Goal: Complete application form: Complete application form

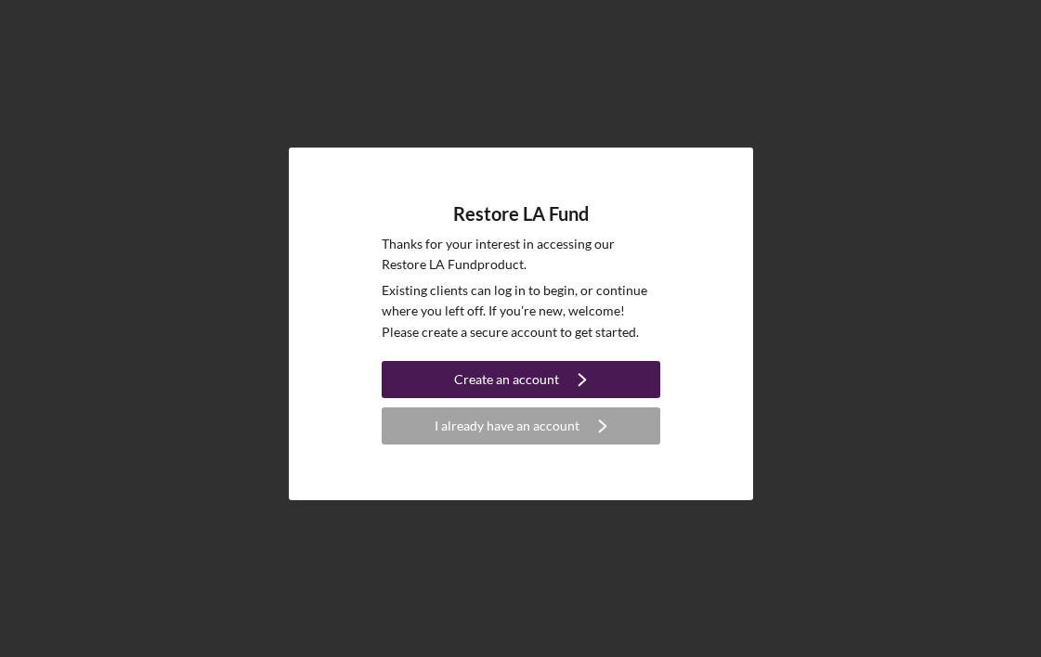
click at [522, 381] on div "Create an account" at bounding box center [506, 379] width 105 height 37
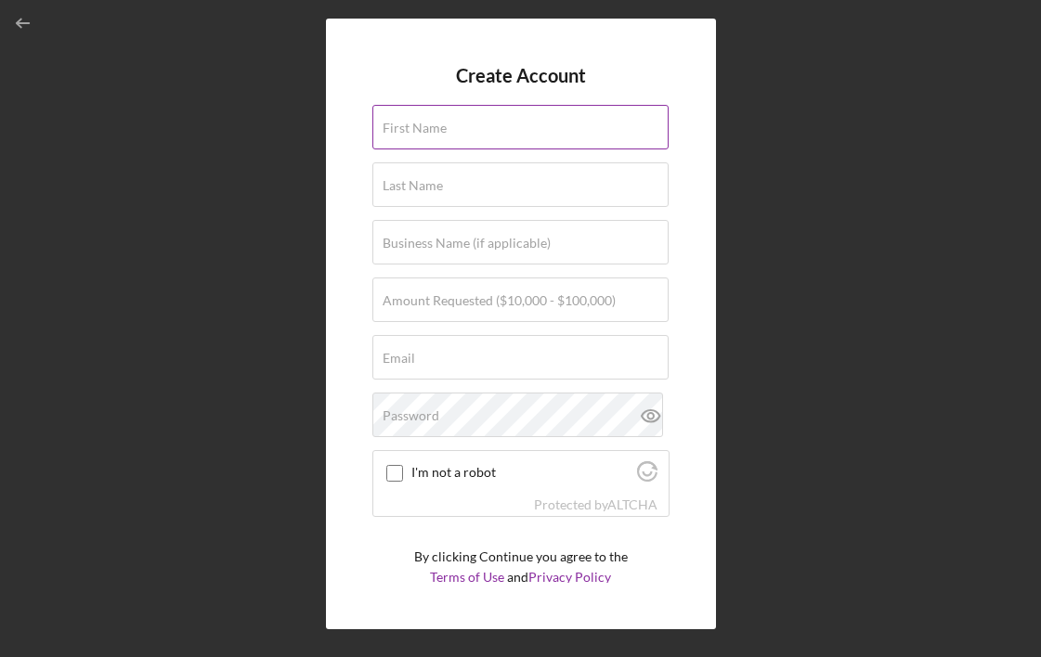
click at [463, 127] on input "First Name" at bounding box center [520, 127] width 296 height 45
type input "[PERSON_NAME]"
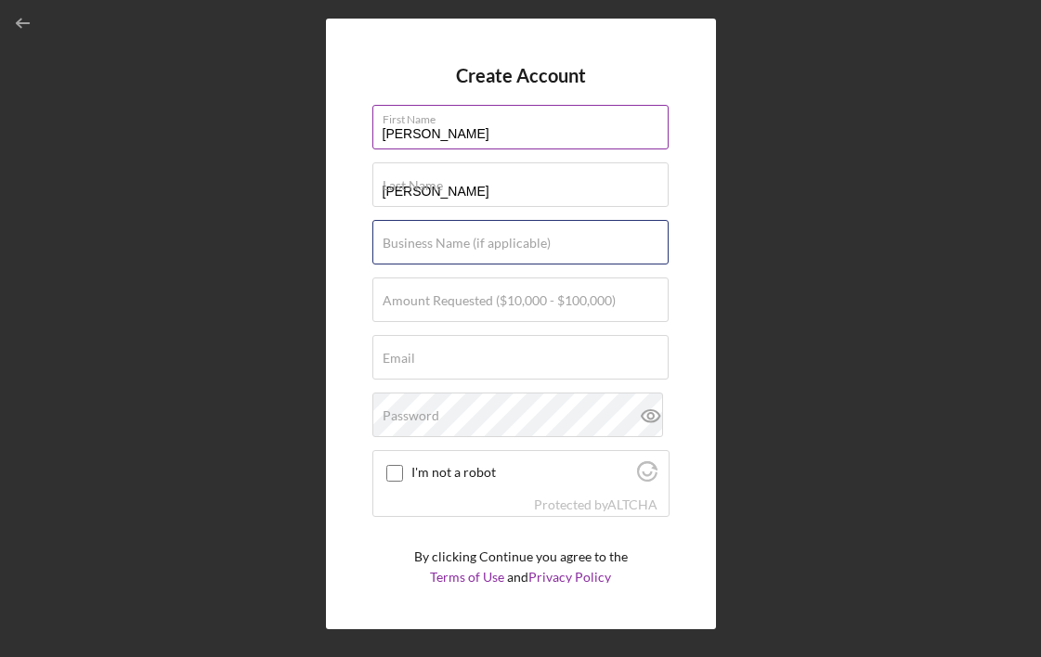
type input "Chainsaw"
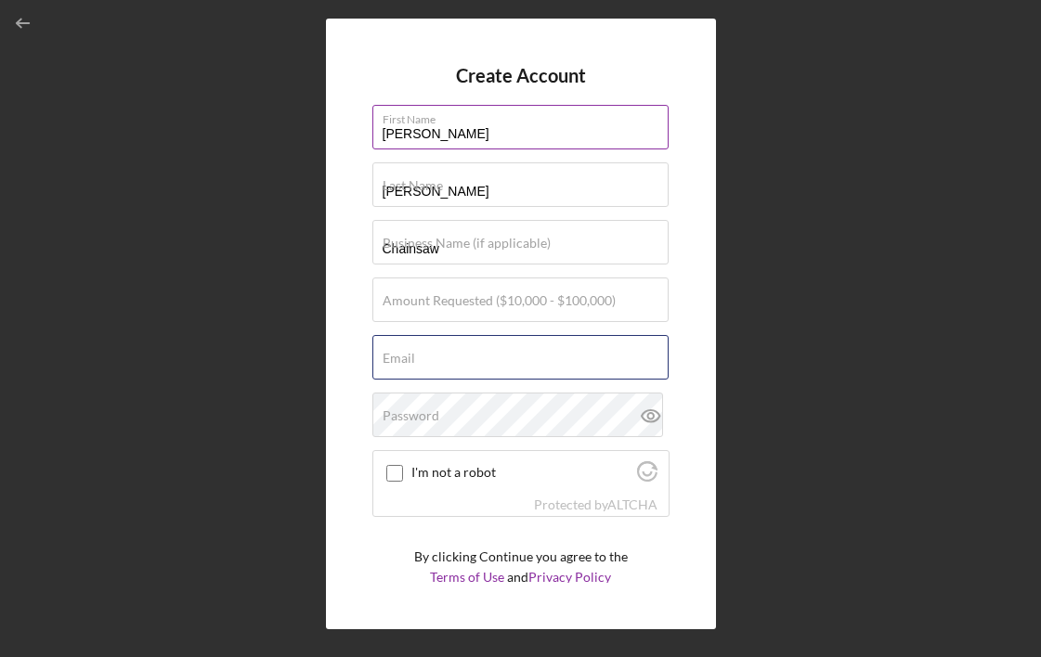
type input "[PERSON_NAME][EMAIL_ADDRESS][DOMAIN_NAME]"
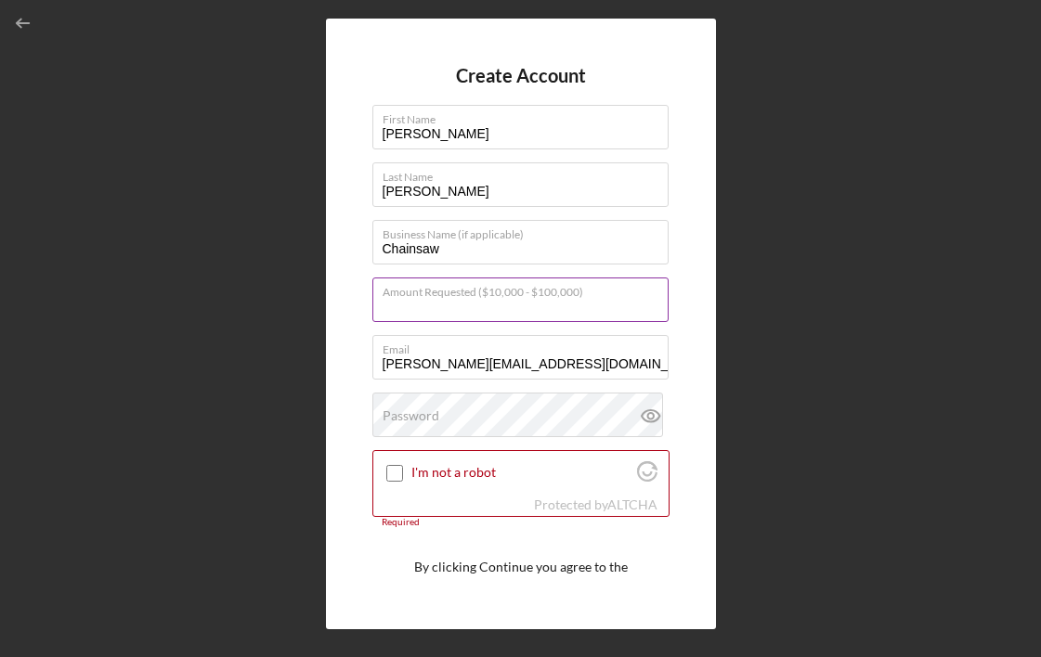
click at [458, 311] on input "Amount Requested ($10,000 - $100,000)" at bounding box center [520, 300] width 296 height 45
type input "$100,000"
click at [391, 475] on input "I'm not a robot" at bounding box center [394, 473] width 17 height 17
checkbox input "true"
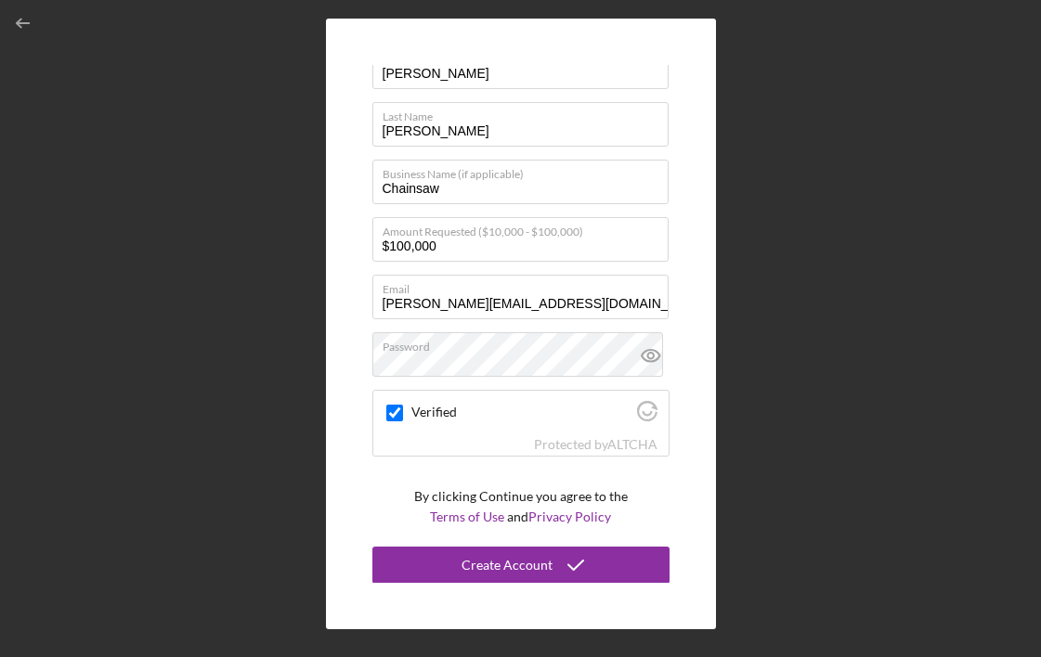
scroll to position [59, 0]
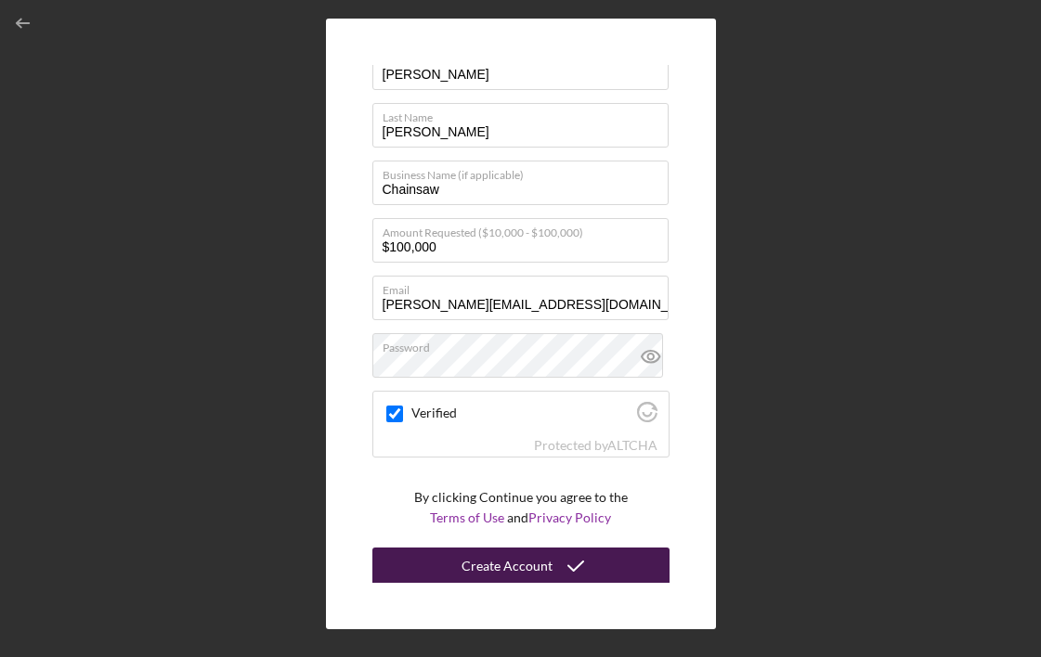
click at [516, 561] on div "Create Account" at bounding box center [506, 566] width 91 height 37
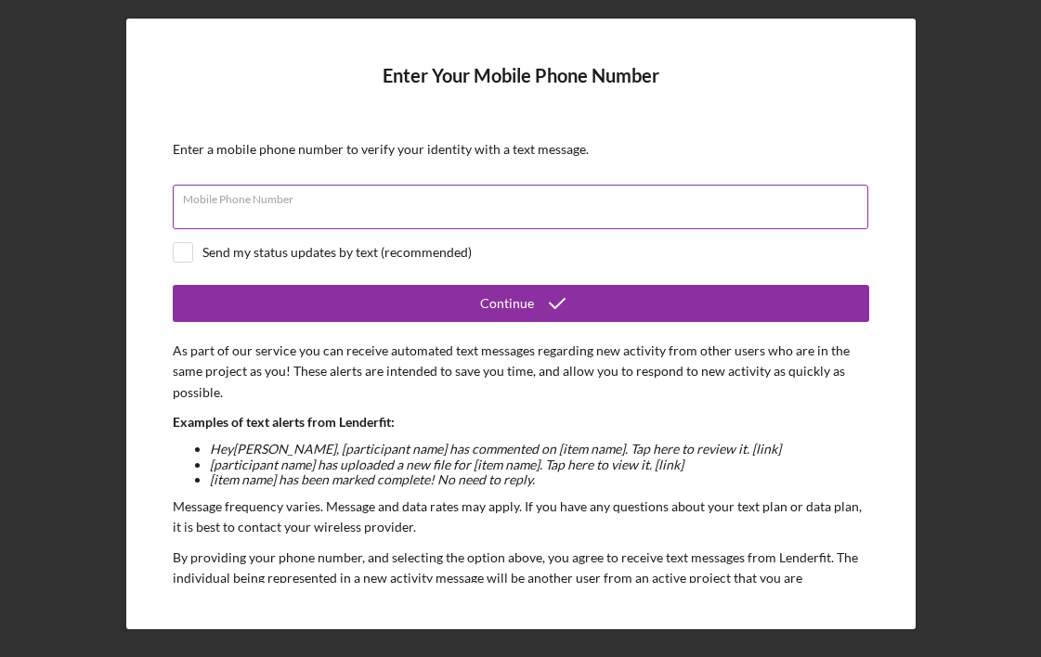
click at [321, 224] on input "Mobile Phone Number" at bounding box center [520, 207] width 695 height 45
type input "[PHONE_NUMBER]"
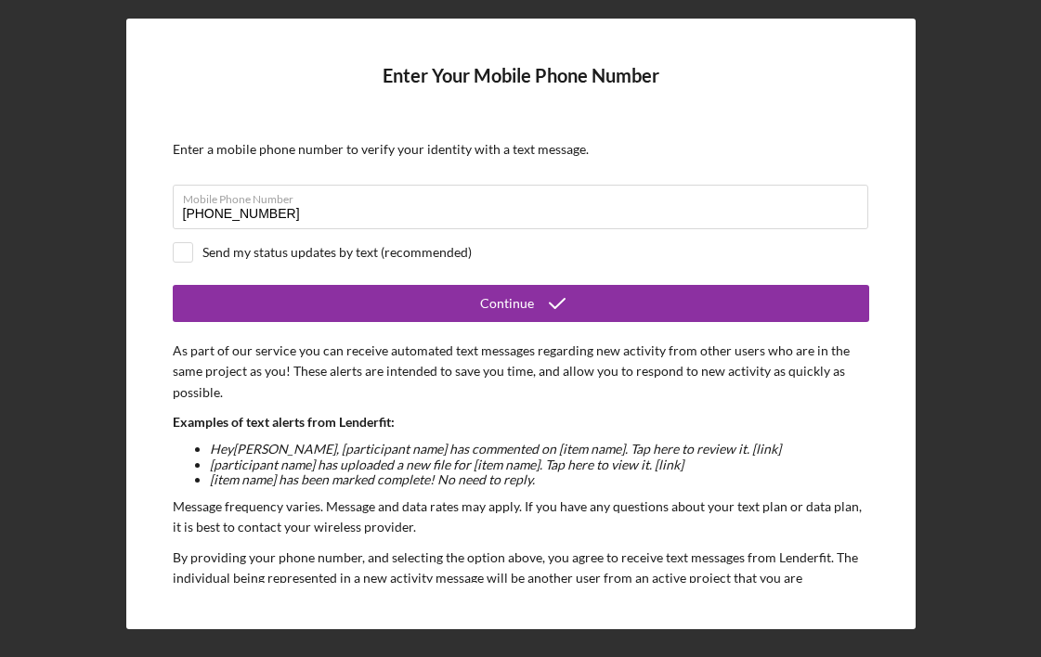
click at [433, 270] on form "Enter Your Mobile Phone Number Enter a mobile phone number to verify your ident…" at bounding box center [521, 324] width 696 height 518
click at [180, 255] on input "checkbox" at bounding box center [183, 252] width 19 height 19
checkbox input "true"
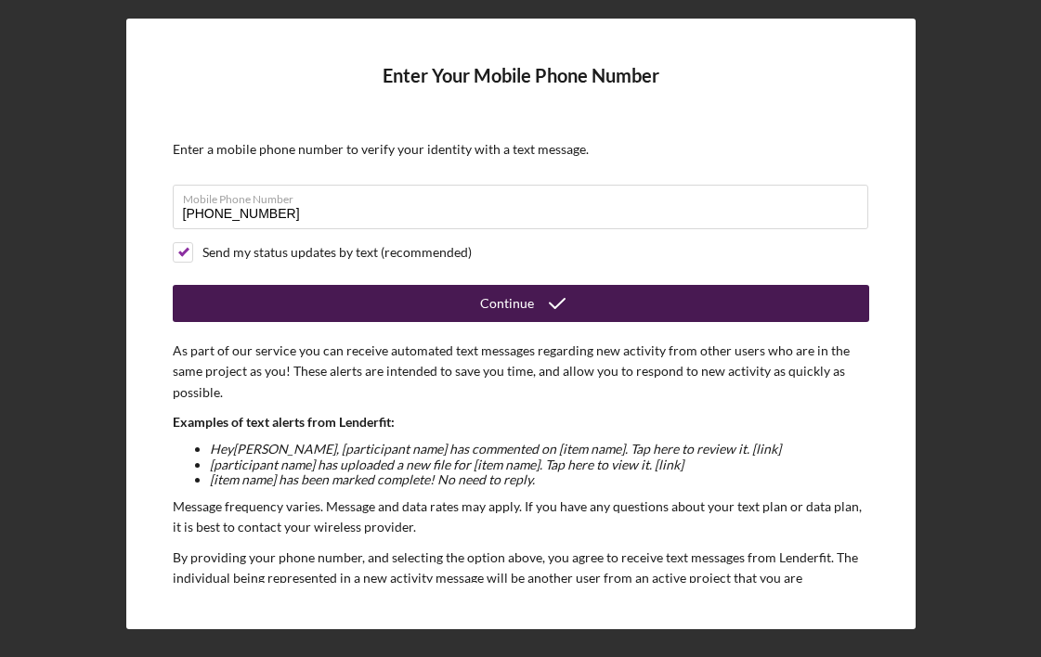
click at [274, 307] on button "Continue" at bounding box center [521, 303] width 696 height 37
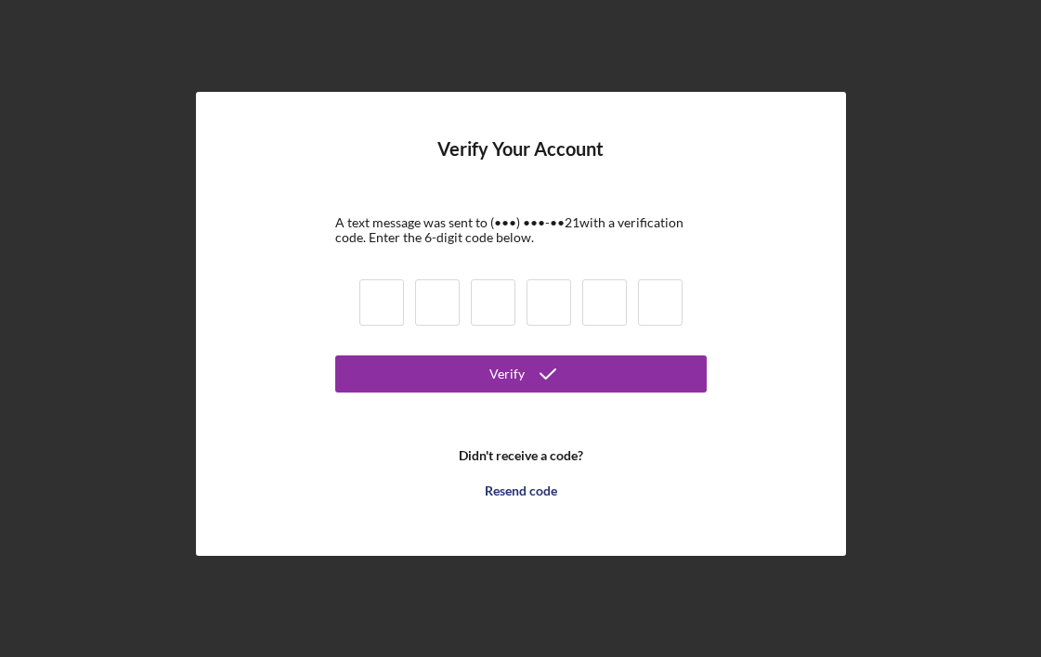
click at [388, 305] on input at bounding box center [381, 302] width 45 height 46
type input "6"
type input "7"
type input "3"
type input "0"
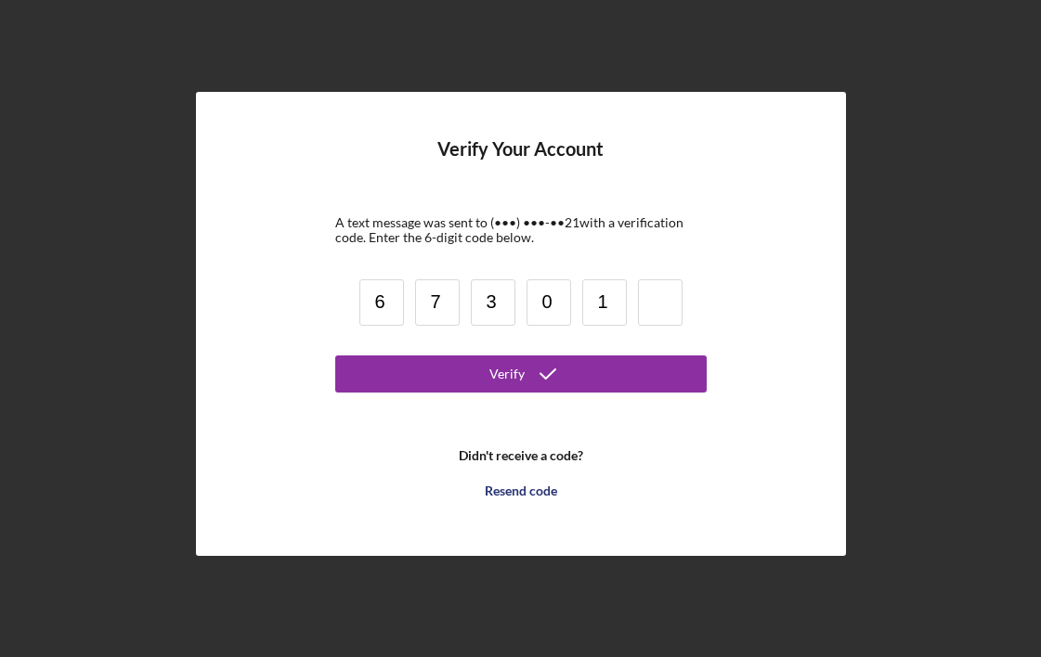
type input "1"
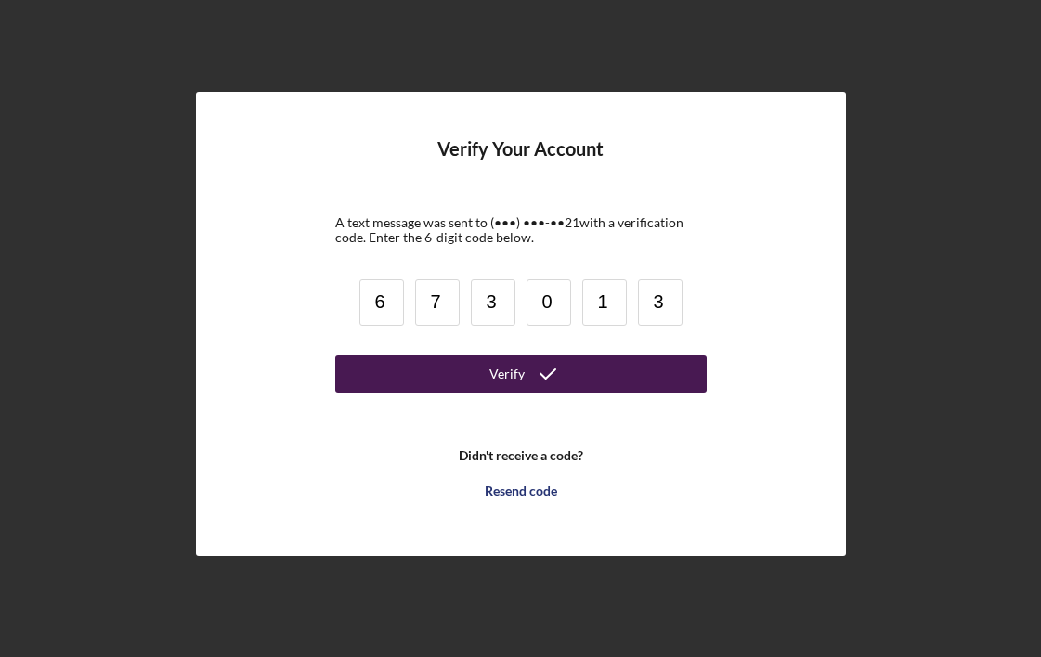
type input "3"
click at [431, 370] on button "Verify" at bounding box center [520, 373] width 371 height 37
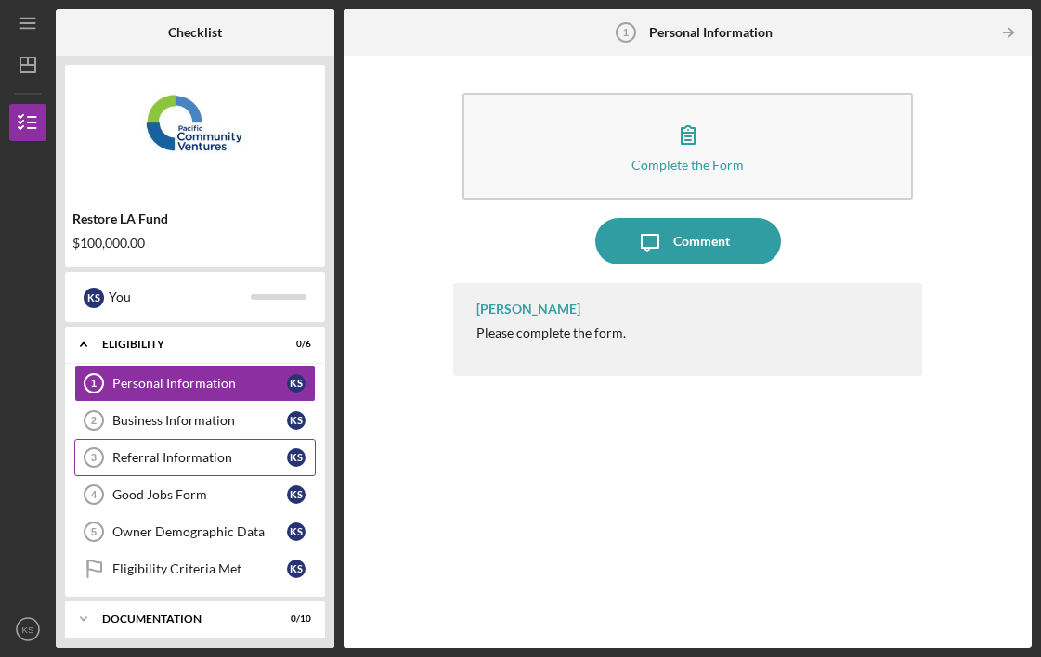
scroll to position [93, 0]
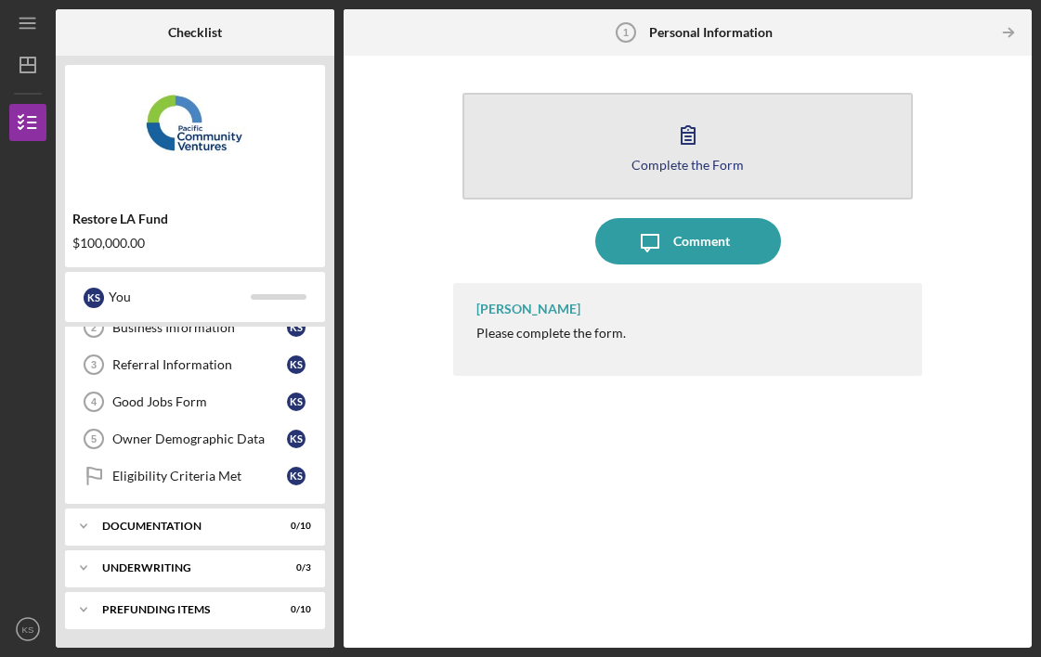
click at [677, 153] on icon "button" at bounding box center [688, 134] width 46 height 46
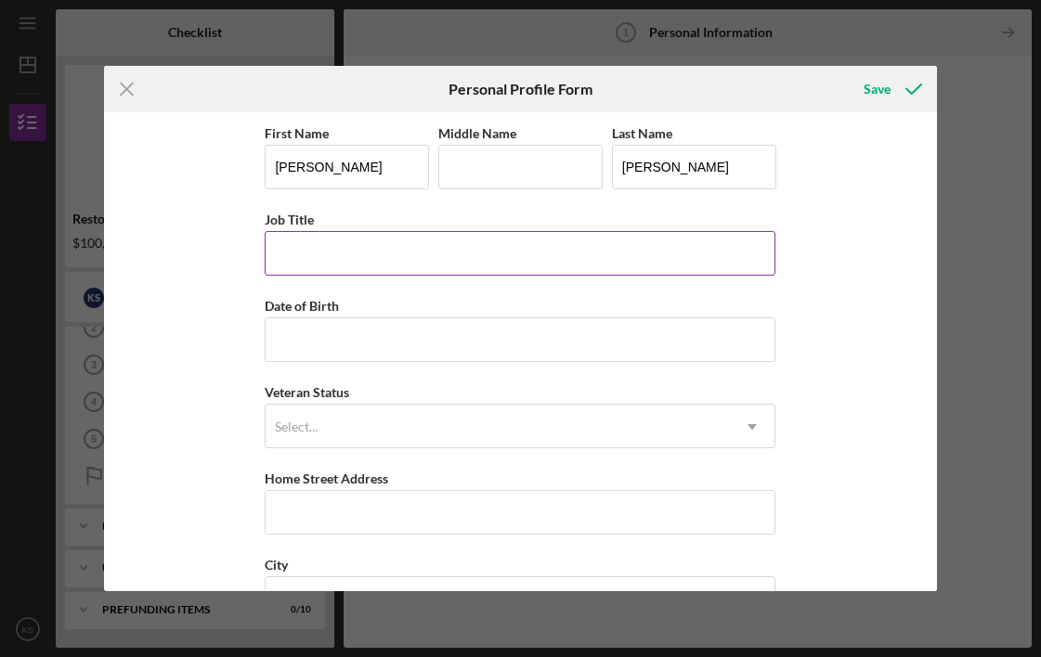
click at [388, 234] on input "Job Title" at bounding box center [520, 253] width 511 height 45
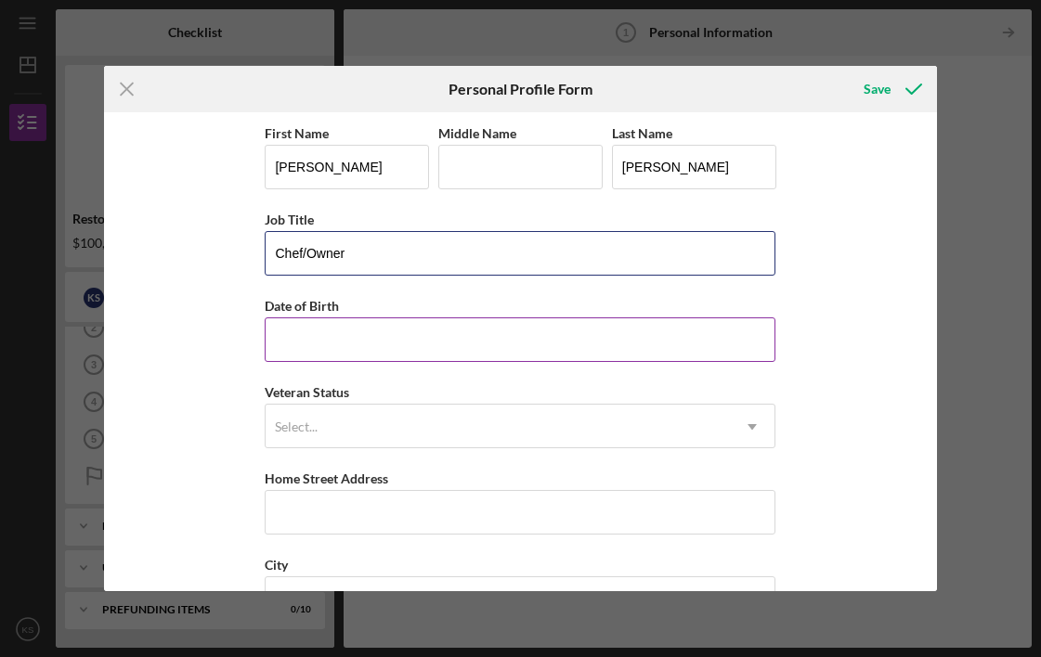
type input "Chef/Owner"
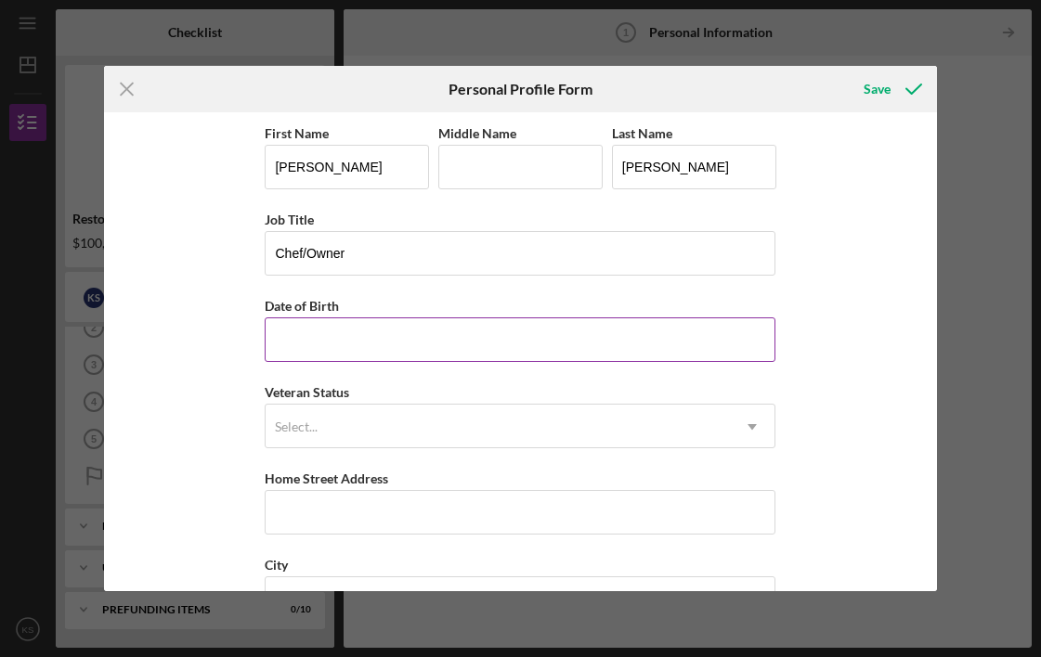
click at [374, 353] on input "Date of Birth" at bounding box center [520, 339] width 511 height 45
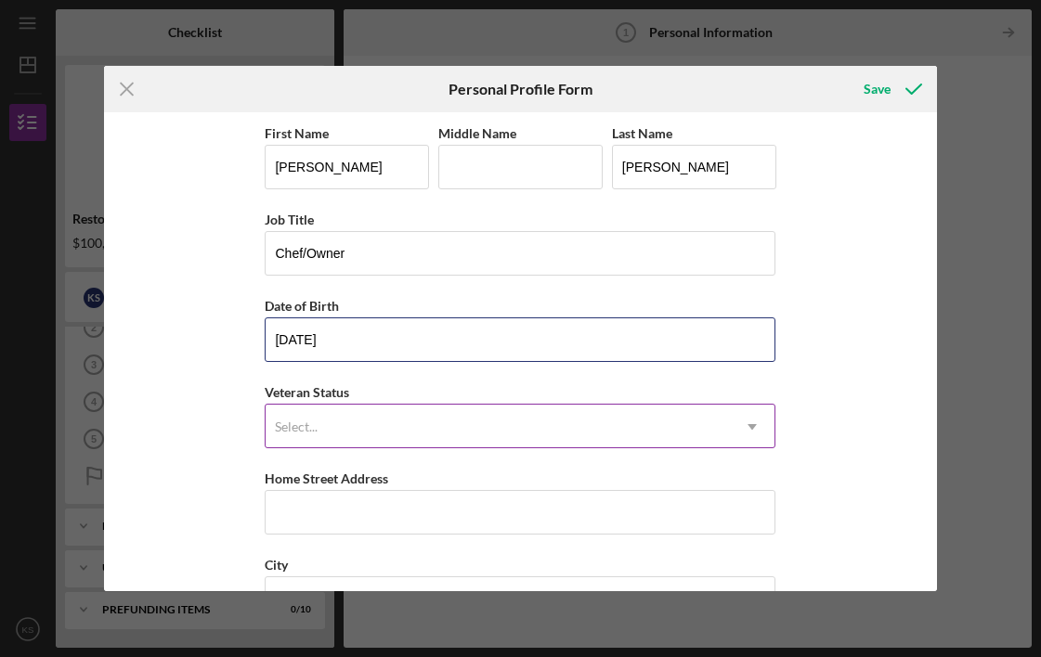
type input "[DATE]"
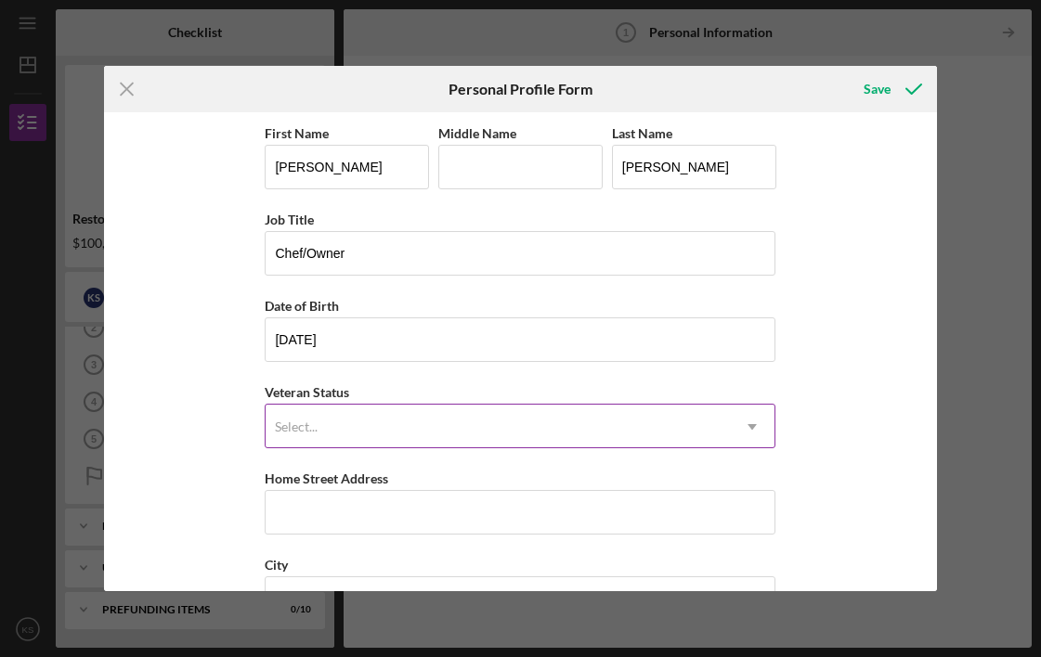
click at [365, 439] on div "Select..." at bounding box center [497, 427] width 464 height 43
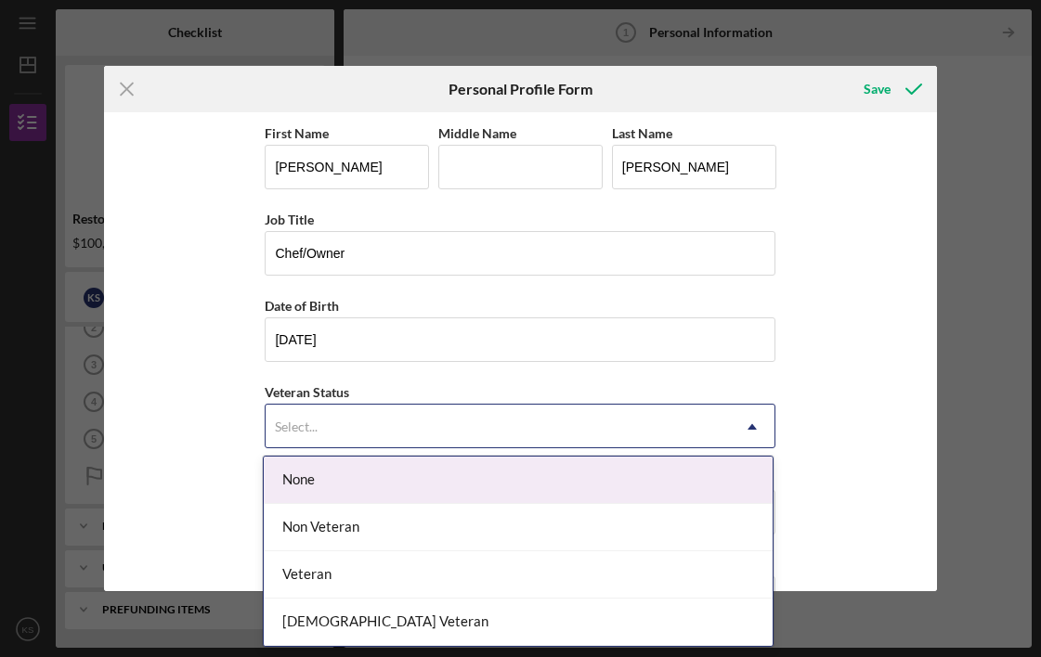
click at [360, 483] on div "None" at bounding box center [518, 480] width 509 height 47
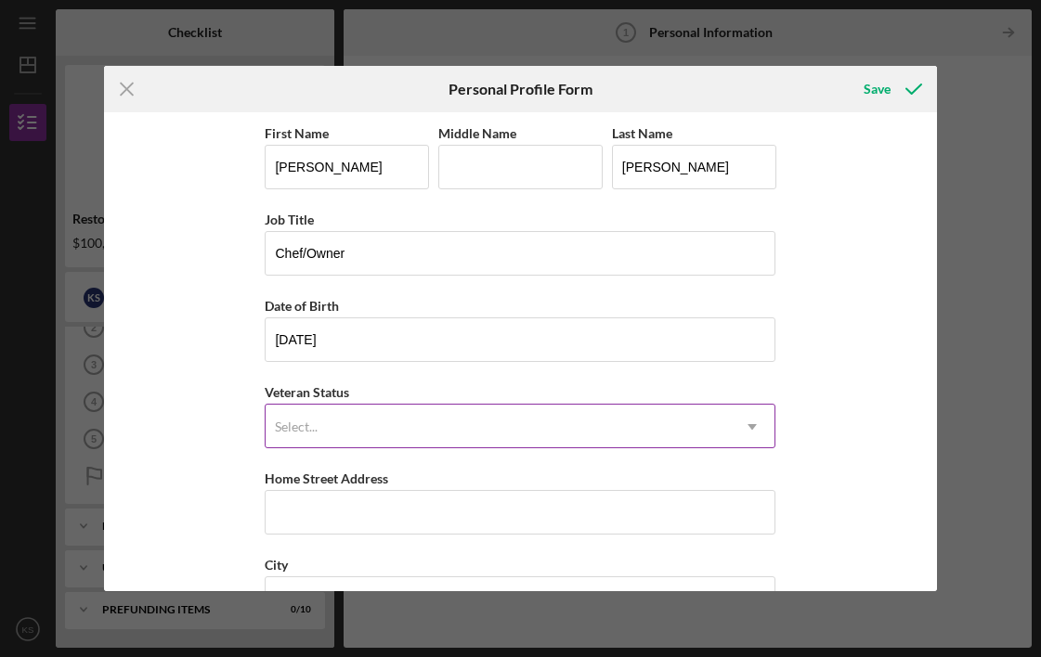
click at [318, 432] on div "Select..." at bounding box center [497, 427] width 464 height 43
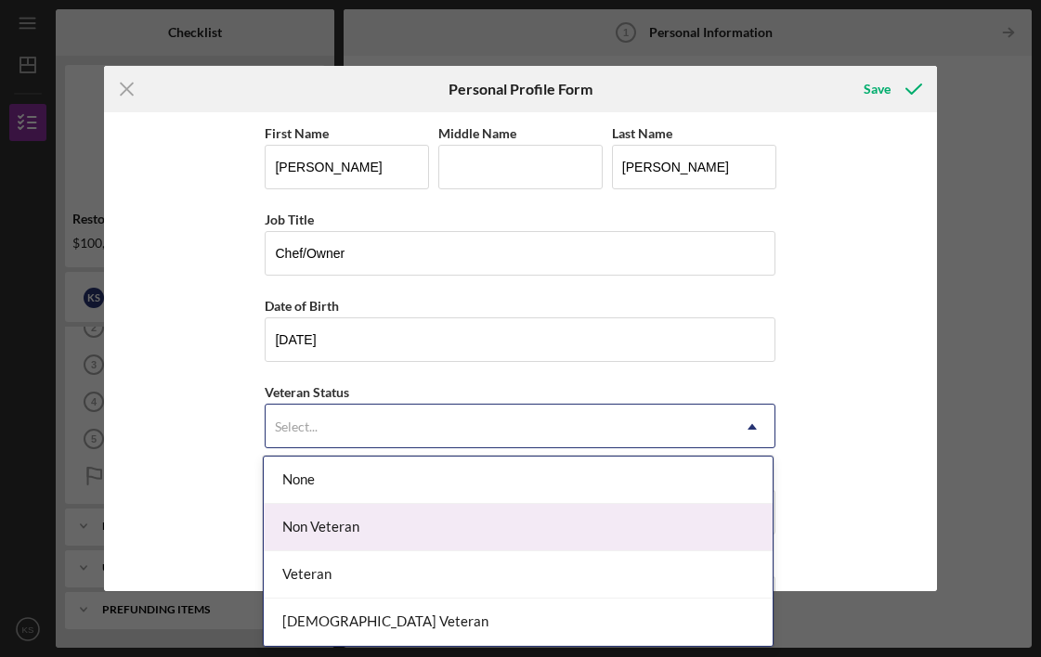
click at [316, 527] on div "Non Veteran" at bounding box center [518, 527] width 509 height 47
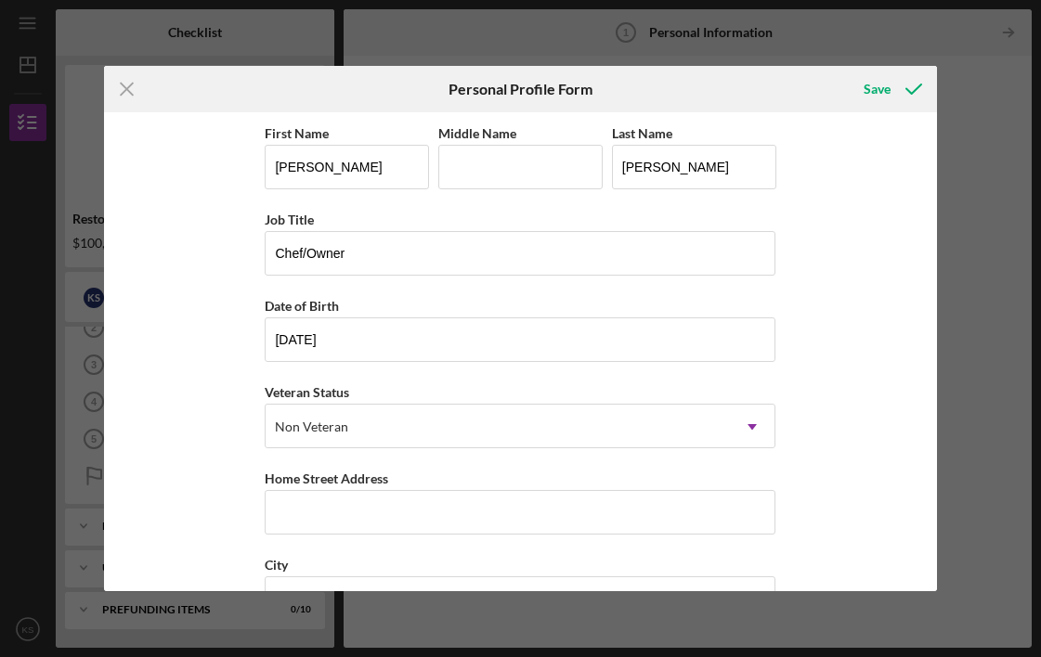
click at [197, 473] on div "First Name [PERSON_NAME] Middle Name Last Name [PERSON_NAME] Job Title Chef/Own…" at bounding box center [520, 351] width 833 height 479
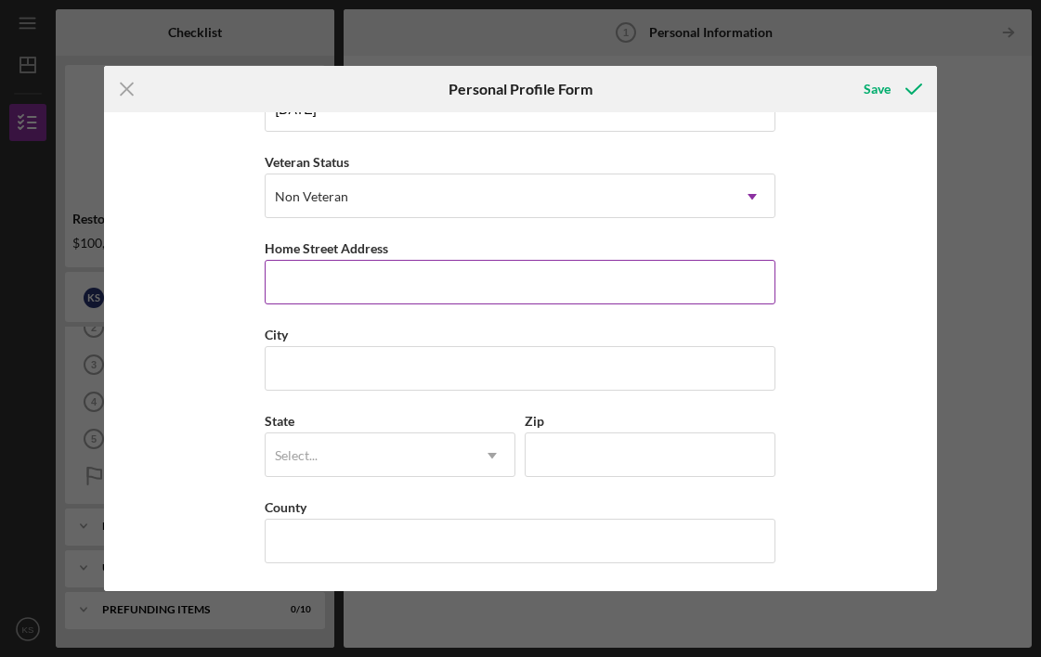
click at [313, 271] on input "Home Street Address" at bounding box center [520, 282] width 511 height 45
type input "[STREET_ADDRESS]"
type input "[PERSON_NAME]"
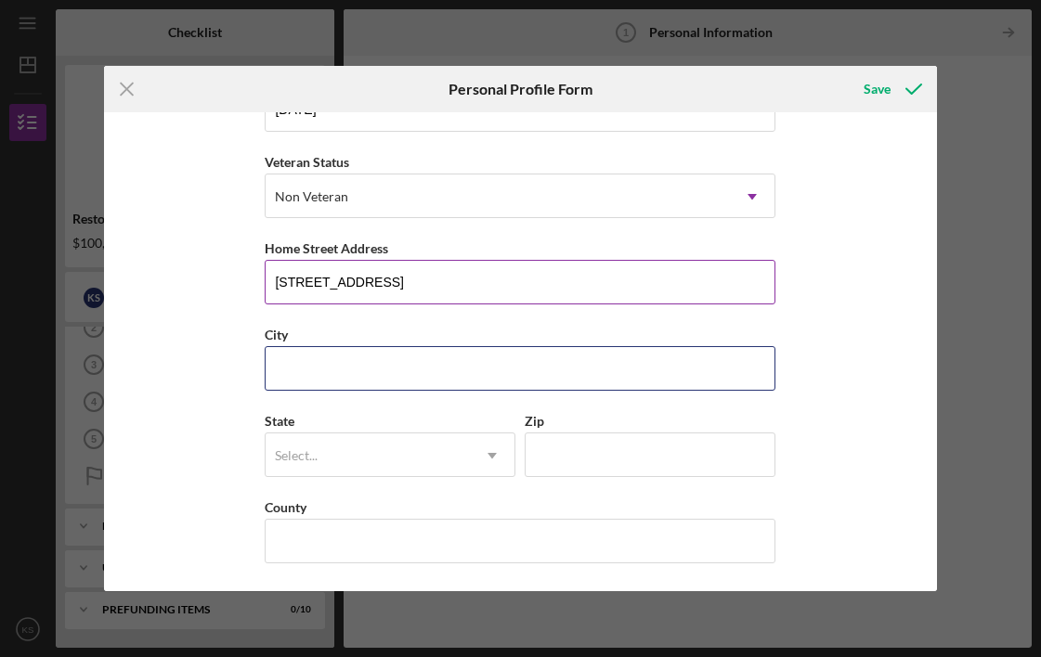
type input "[GEOGRAPHIC_DATA]"
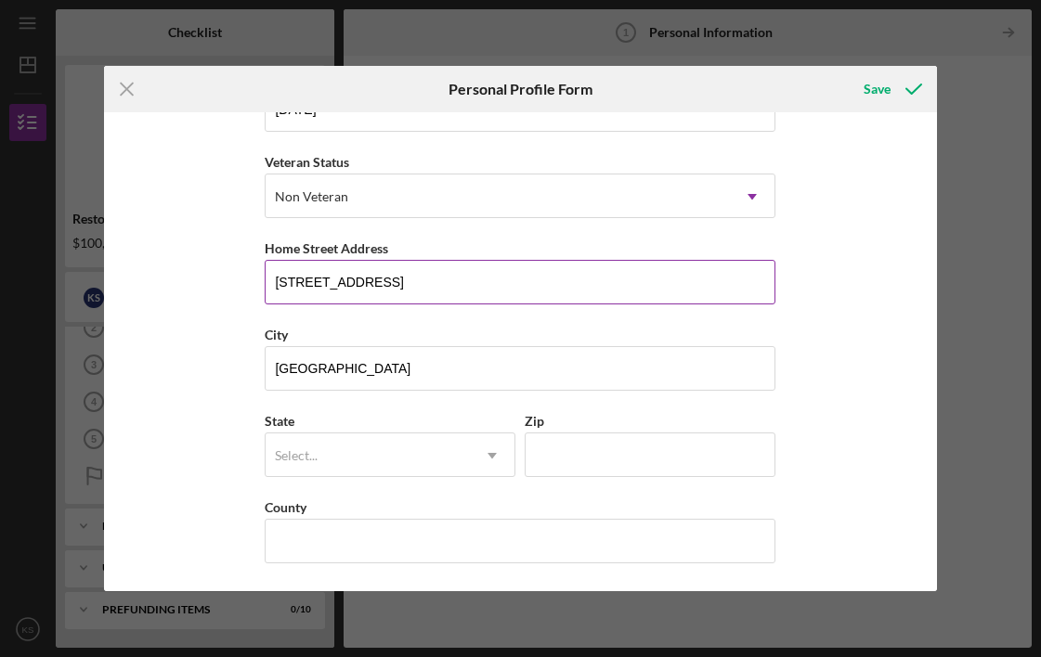
type input "CA"
type input "90039"
type input "[GEOGRAPHIC_DATA]"
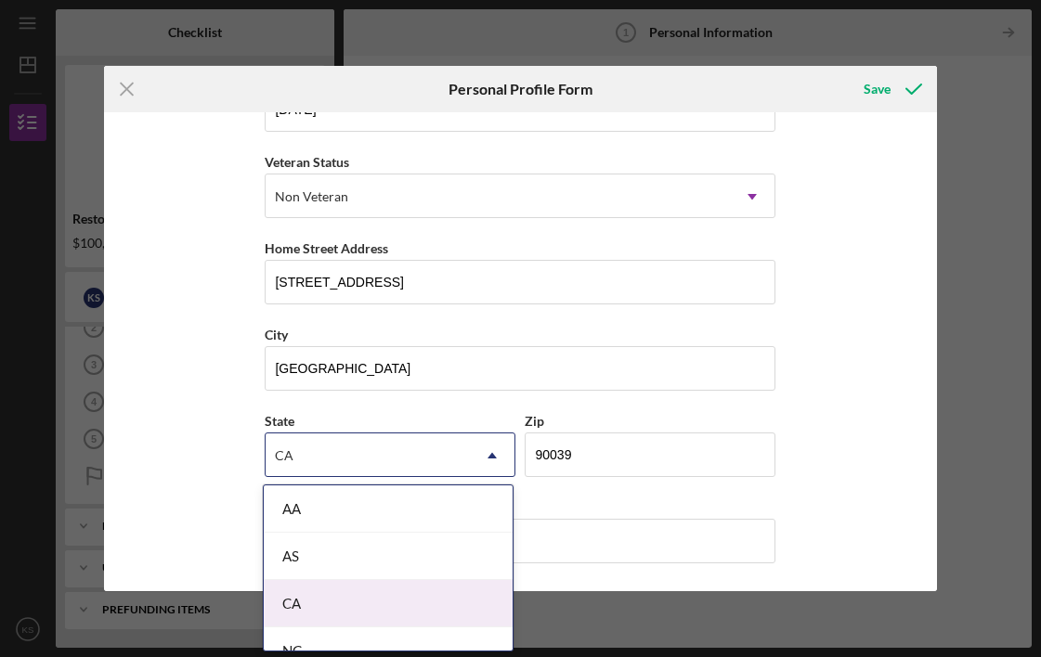
click at [286, 604] on div "CA" at bounding box center [388, 603] width 249 height 47
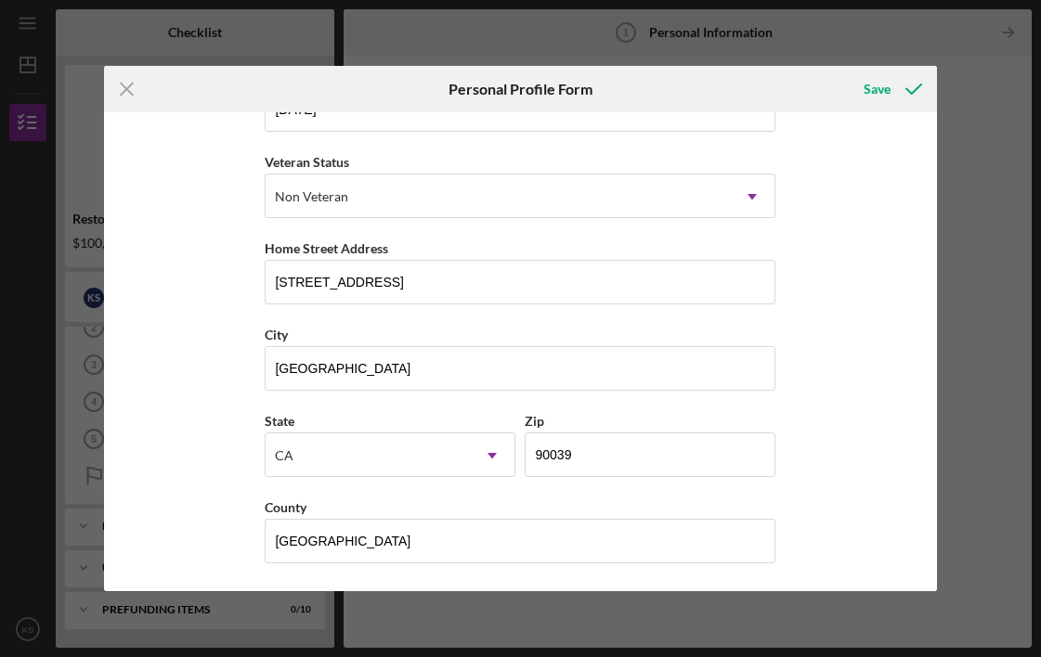
click at [197, 433] on div "First Name [PERSON_NAME] Middle Name [PERSON_NAME] Last Name [PERSON_NAME] Pitt…" at bounding box center [520, 351] width 833 height 479
click at [881, 87] on div "Save" at bounding box center [876, 89] width 27 height 37
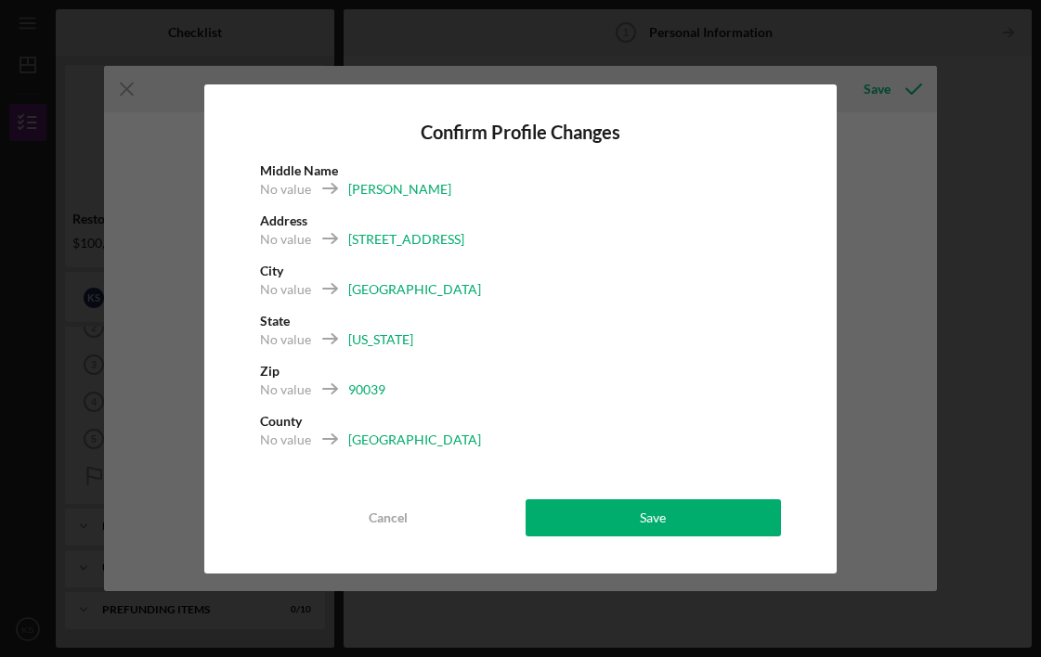
click at [384, 438] on div "[GEOGRAPHIC_DATA]" at bounding box center [414, 440] width 133 height 19
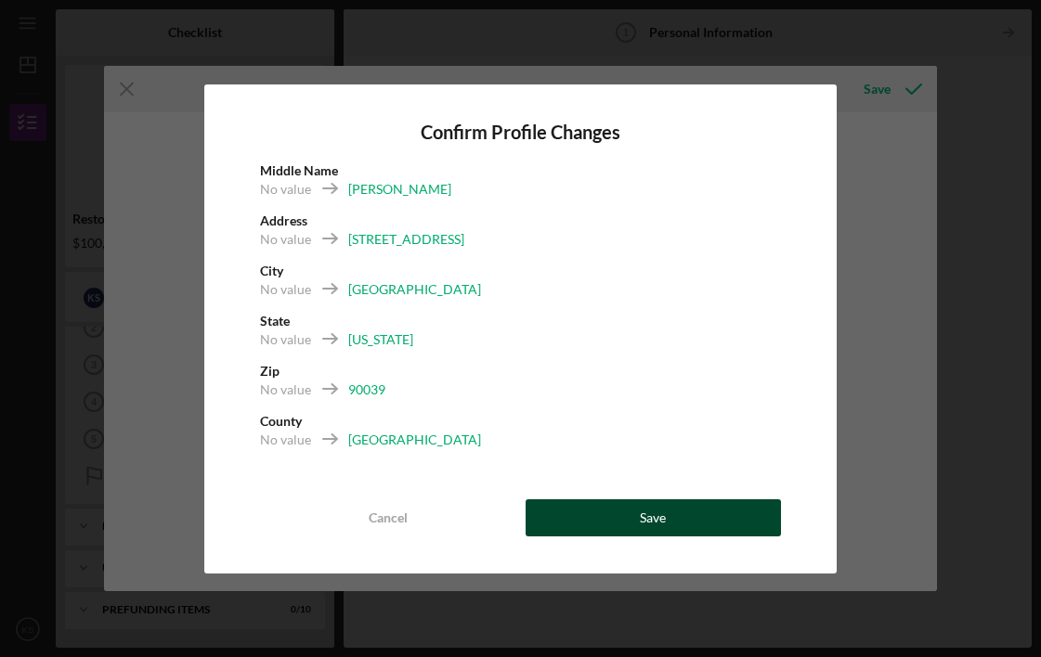
click at [579, 511] on button "Save" at bounding box center [652, 517] width 255 height 37
